Goal: Task Accomplishment & Management: Use online tool/utility

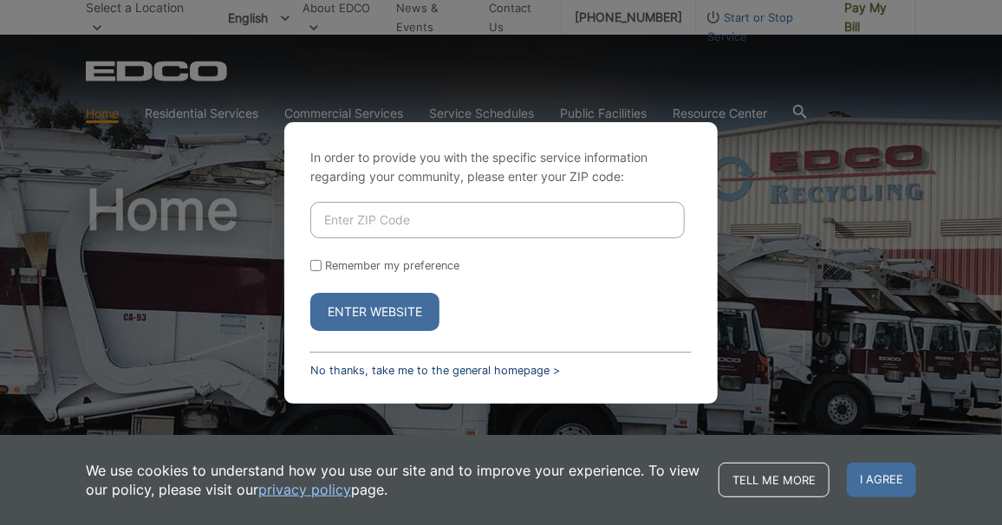
click at [475, 364] on link "No thanks, take me to the general homepage >" at bounding box center [435, 370] width 250 height 13
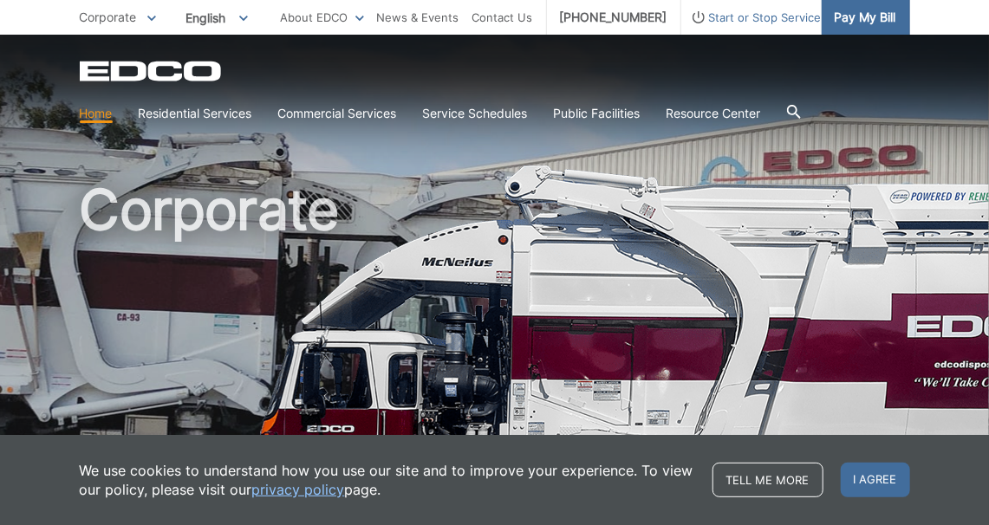
click at [868, 25] on span "Pay My Bill" at bounding box center [865, 17] width 62 height 19
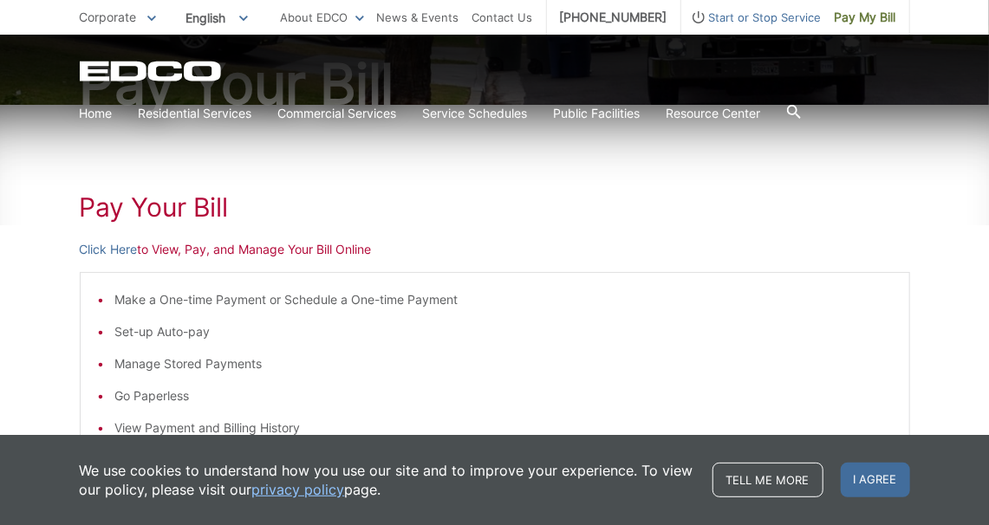
scroll to position [195, 0]
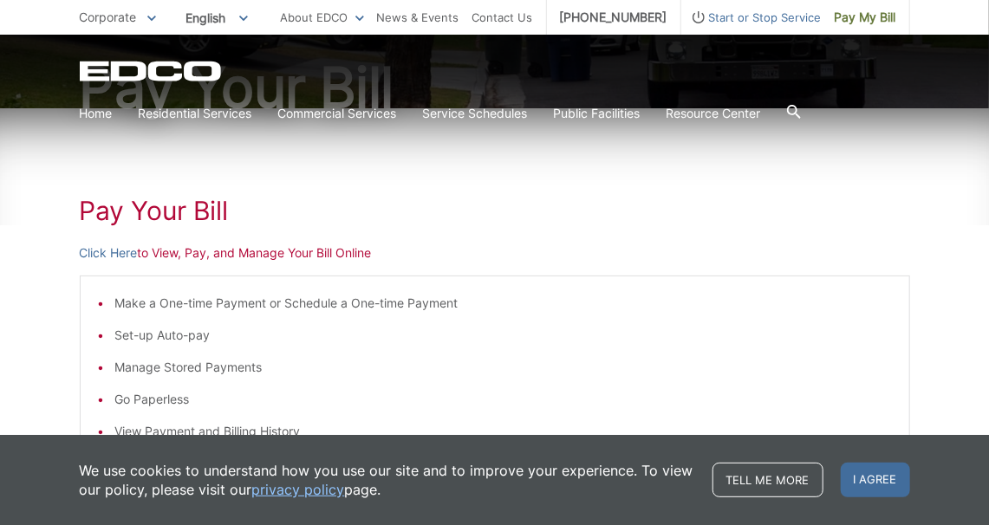
click at [203, 250] on p "Click Here to View, Pay, and Manage Your Bill Online" at bounding box center [495, 252] width 830 height 19
click at [120, 255] on link "Click Here" at bounding box center [109, 252] width 58 height 19
